Goal: Check status

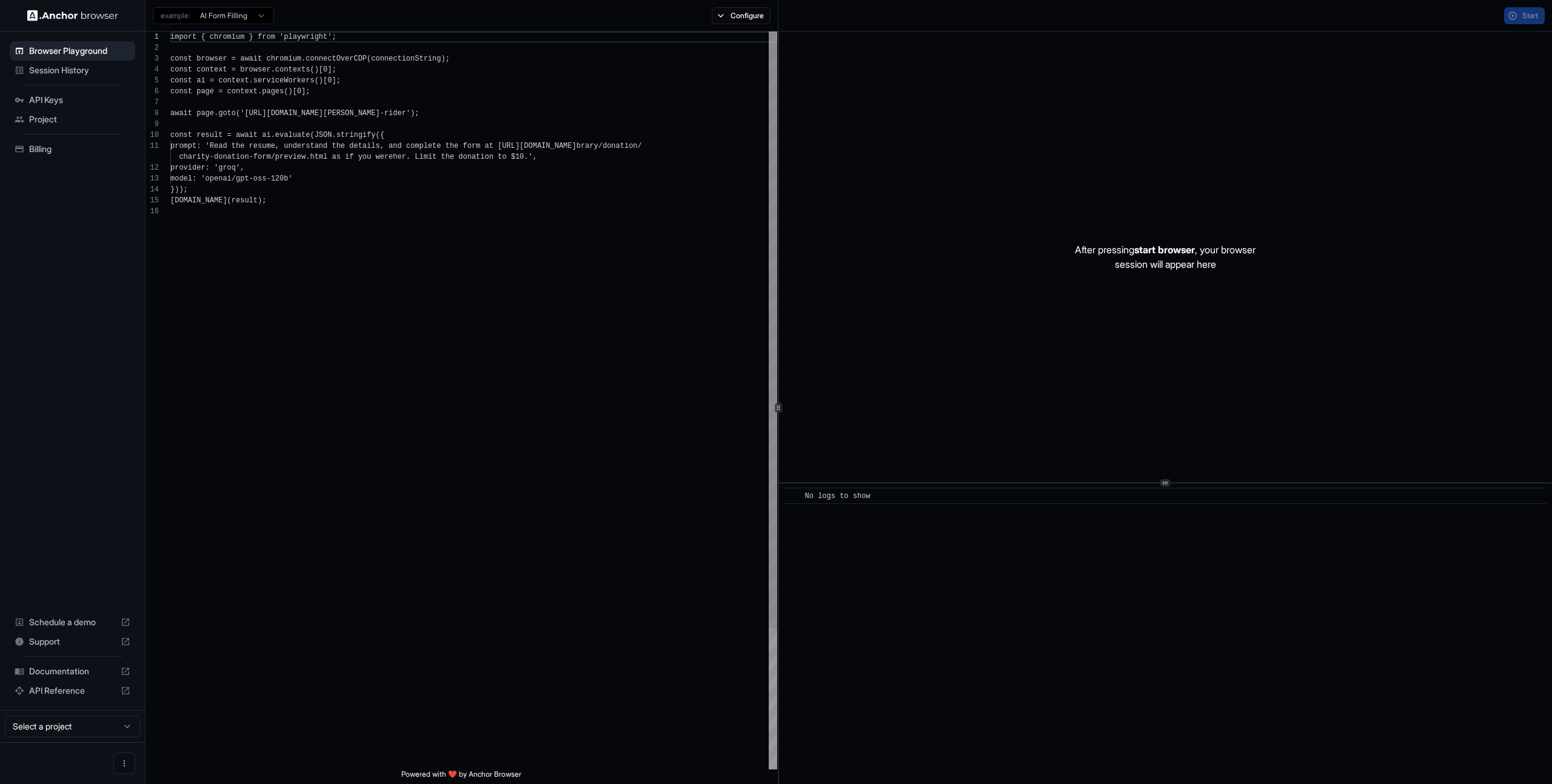
scroll to position [109, 0]
click at [58, 75] on span "Session History" at bounding box center [80, 70] width 101 height 12
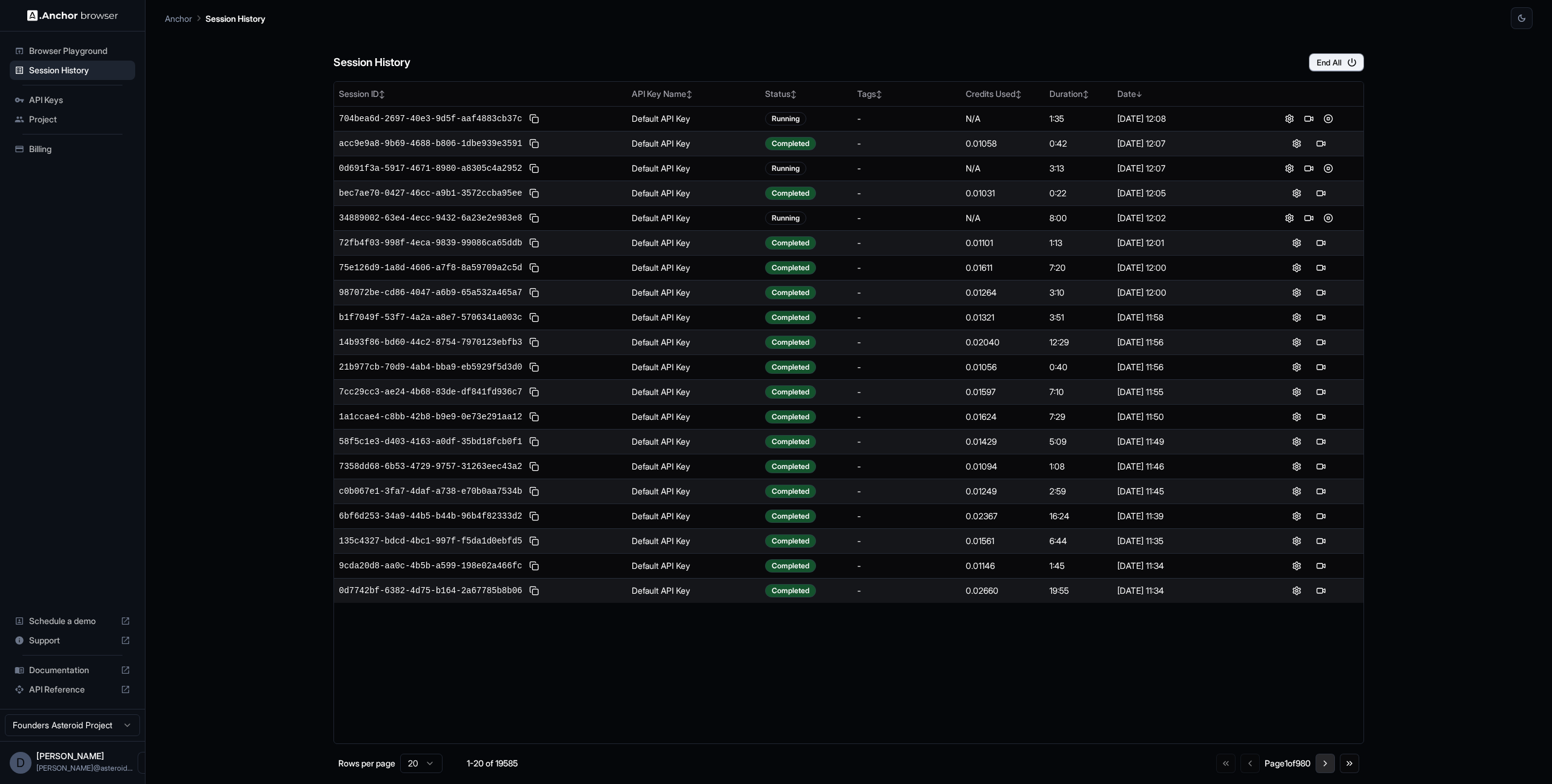
click at [1330, 766] on button "Go to next page" at bounding box center [1325, 763] width 20 height 20
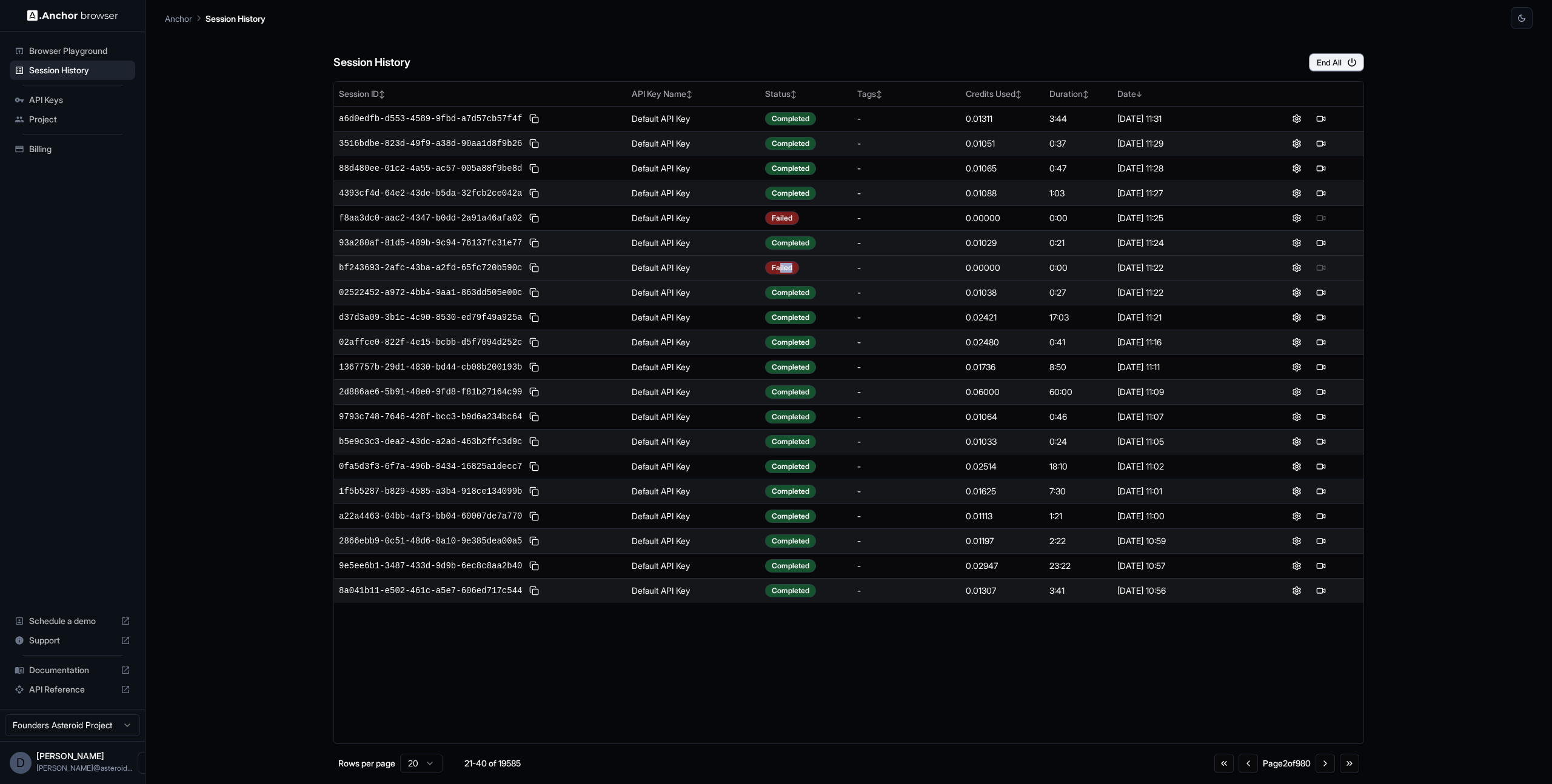
drag, startPoint x: 780, startPoint y: 265, endPoint x: 844, endPoint y: 270, distance: 64.2
click at [844, 270] on div "Failed" at bounding box center [806, 268] width 82 height 13
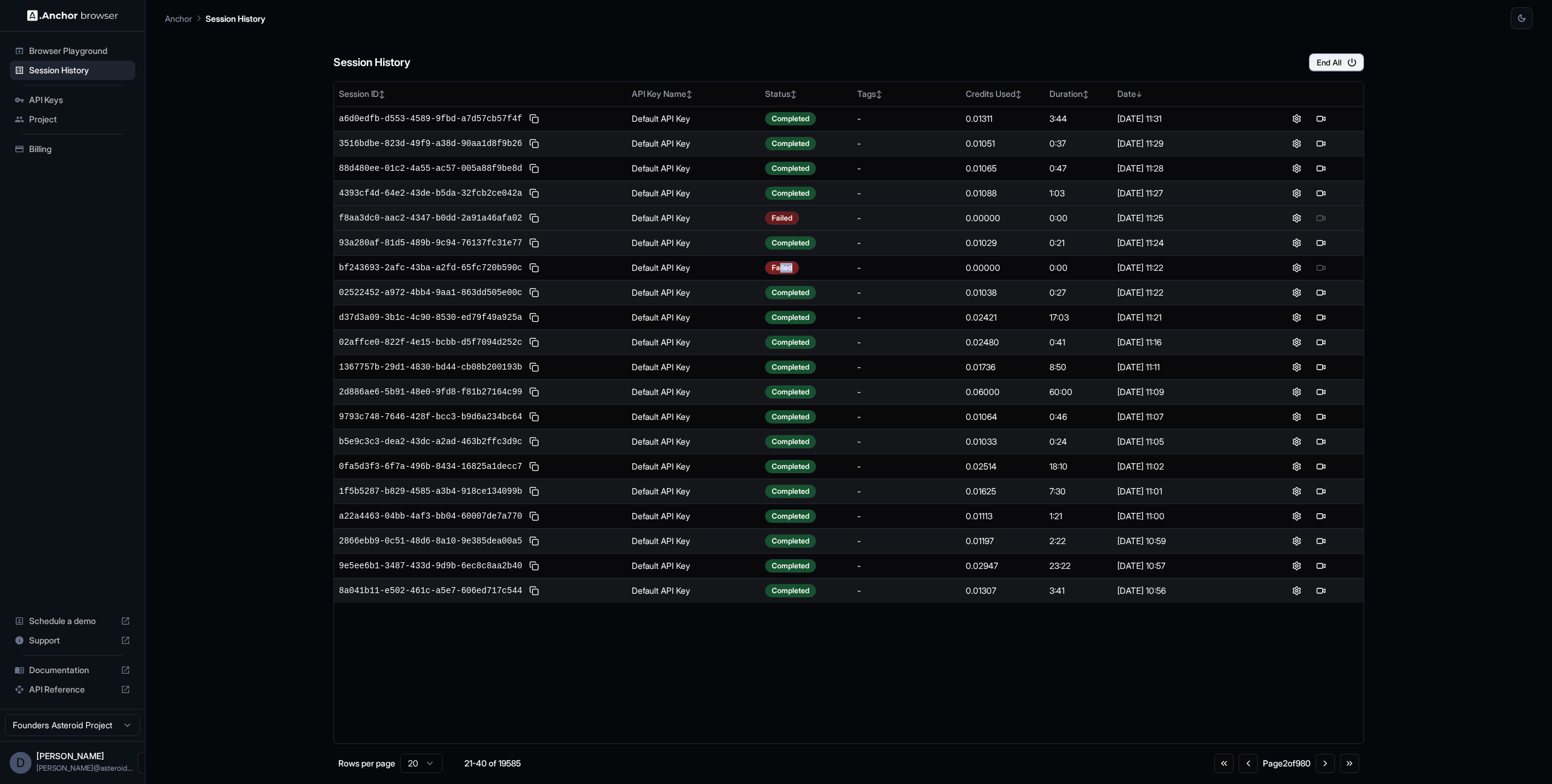
click at [780, 218] on div "Failed" at bounding box center [782, 218] width 34 height 13
click at [792, 219] on div "Failed" at bounding box center [782, 218] width 34 height 13
click at [787, 219] on div "Failed" at bounding box center [782, 218] width 34 height 13
click at [789, 219] on div "Failed" at bounding box center [782, 218] width 34 height 13
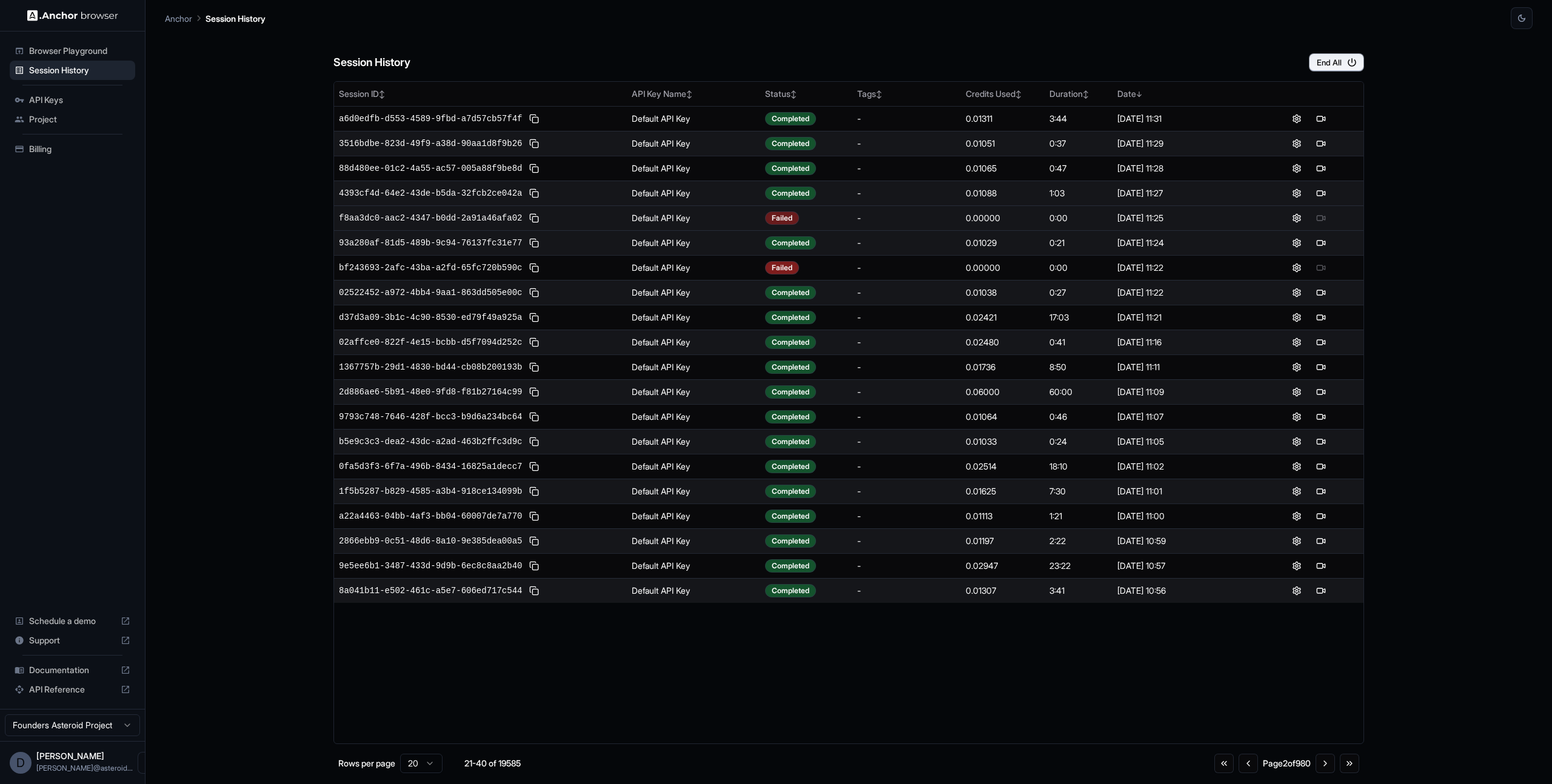
click at [789, 219] on div "Failed" at bounding box center [782, 218] width 34 height 13
